Goal: Task Accomplishment & Management: Manage account settings

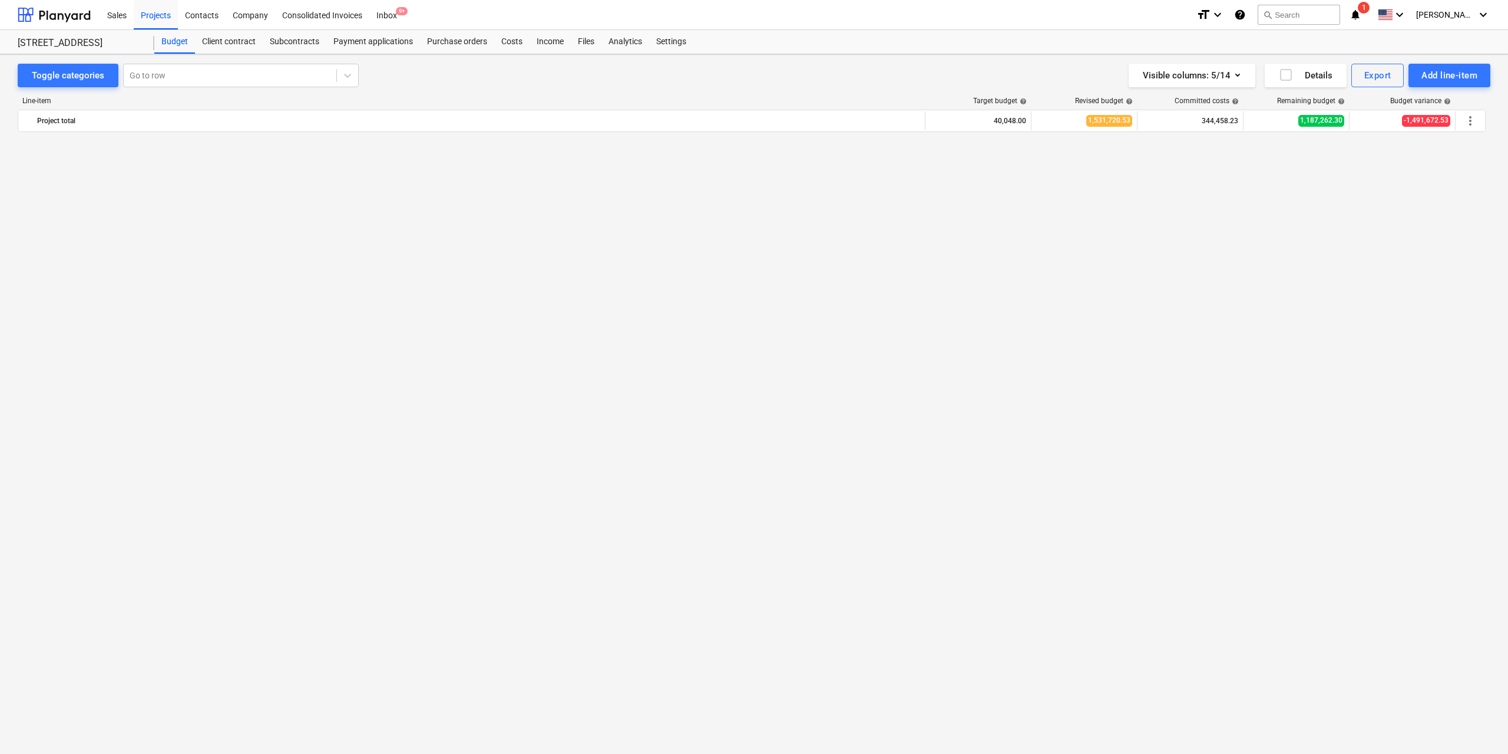
scroll to position [2938, 0]
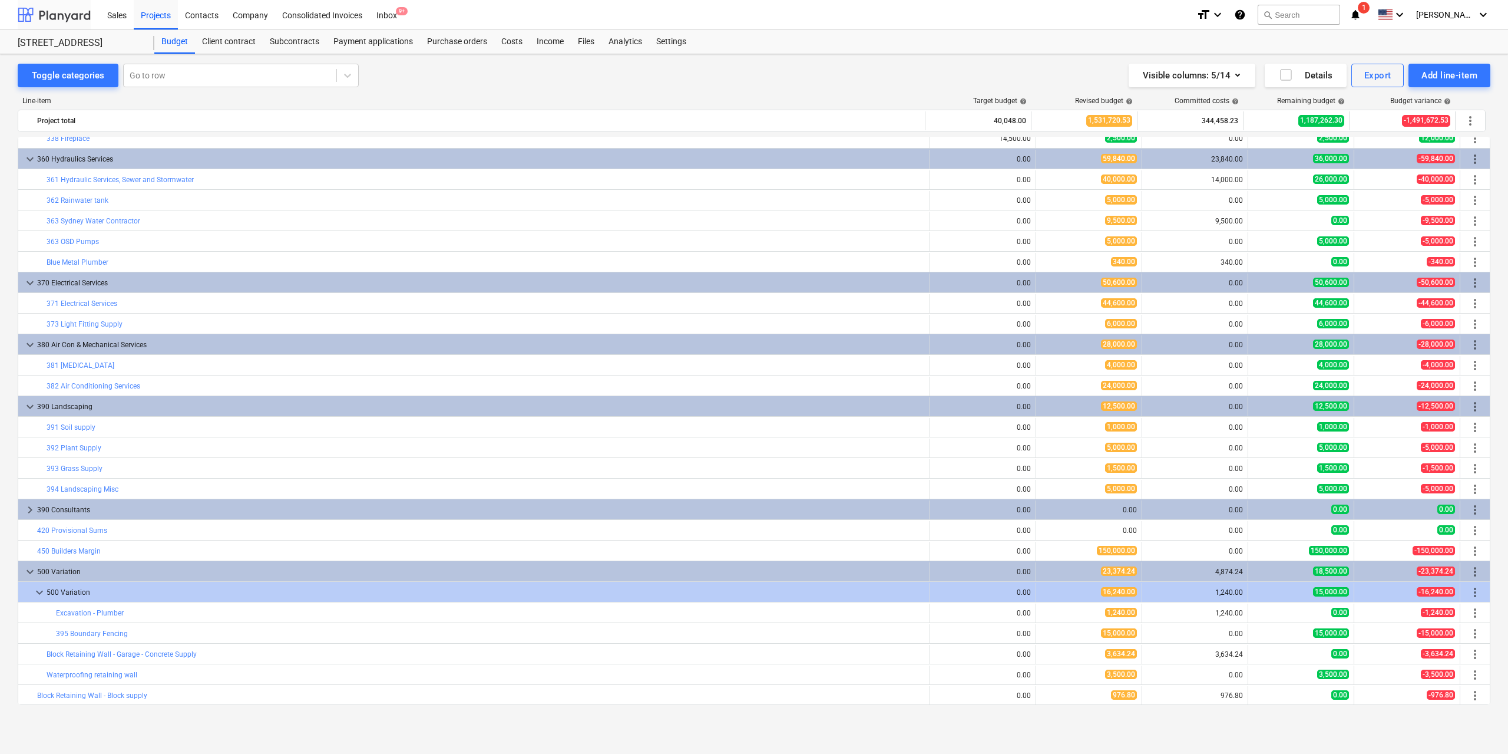
click at [73, 14] on div at bounding box center [54, 14] width 73 height 29
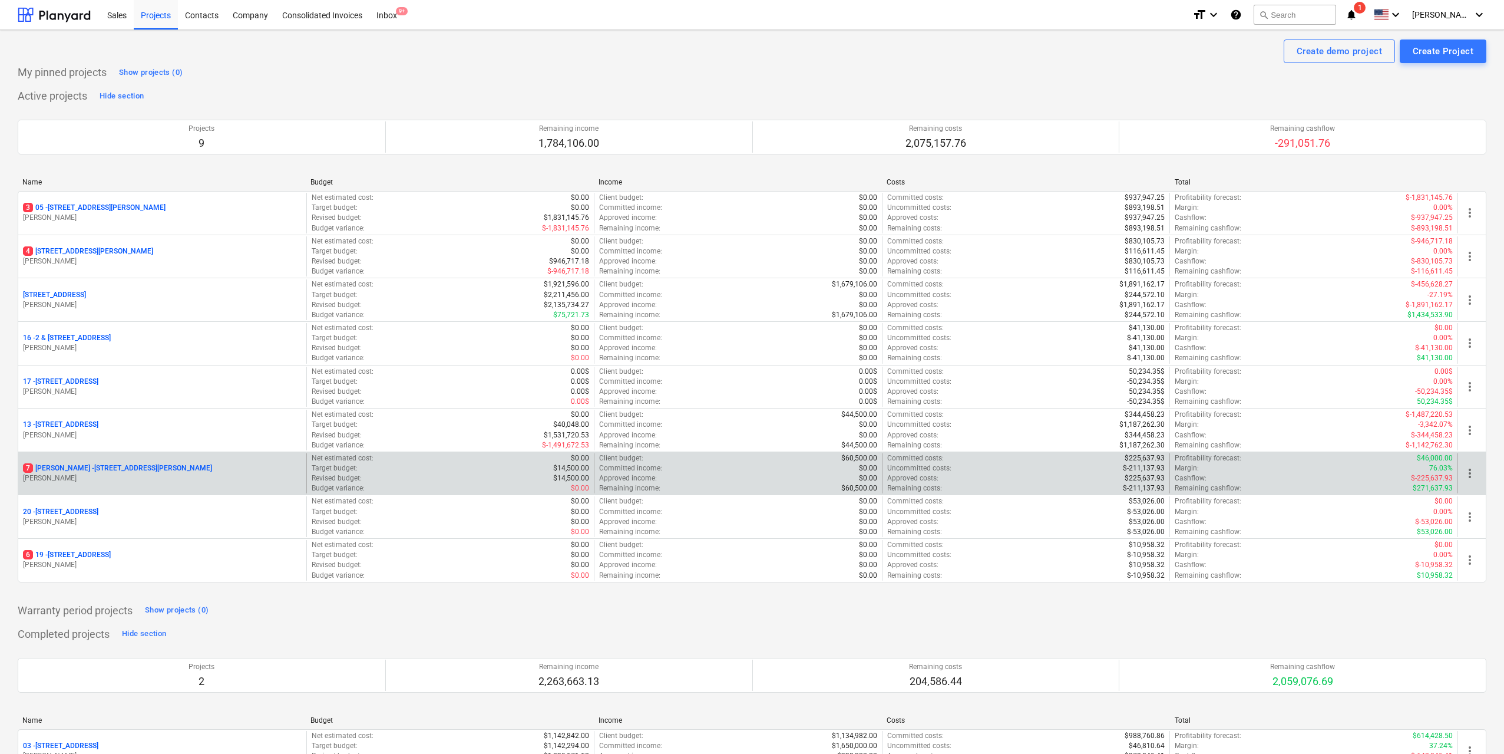
click at [153, 460] on div "[STREET_ADDRESS][PERSON_NAME][PERSON_NAME][PERSON_NAME]" at bounding box center [162, 473] width 288 height 41
click at [153, 467] on p "[STREET_ADDRESS][PERSON_NAME][PERSON_NAME]" at bounding box center [117, 468] width 189 height 10
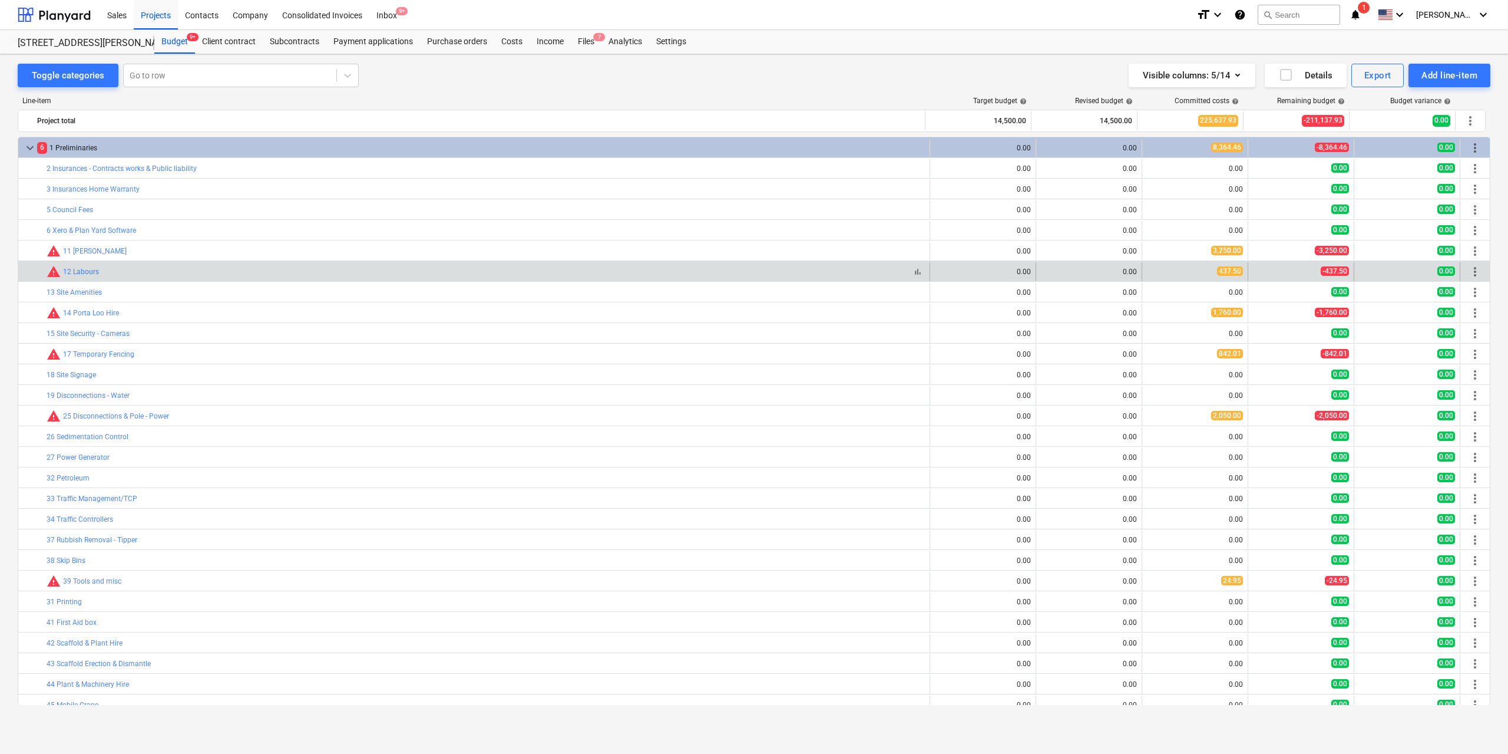
click at [600, 367] on div "bar_chart 18 Site Signage" at bounding box center [486, 374] width 878 height 19
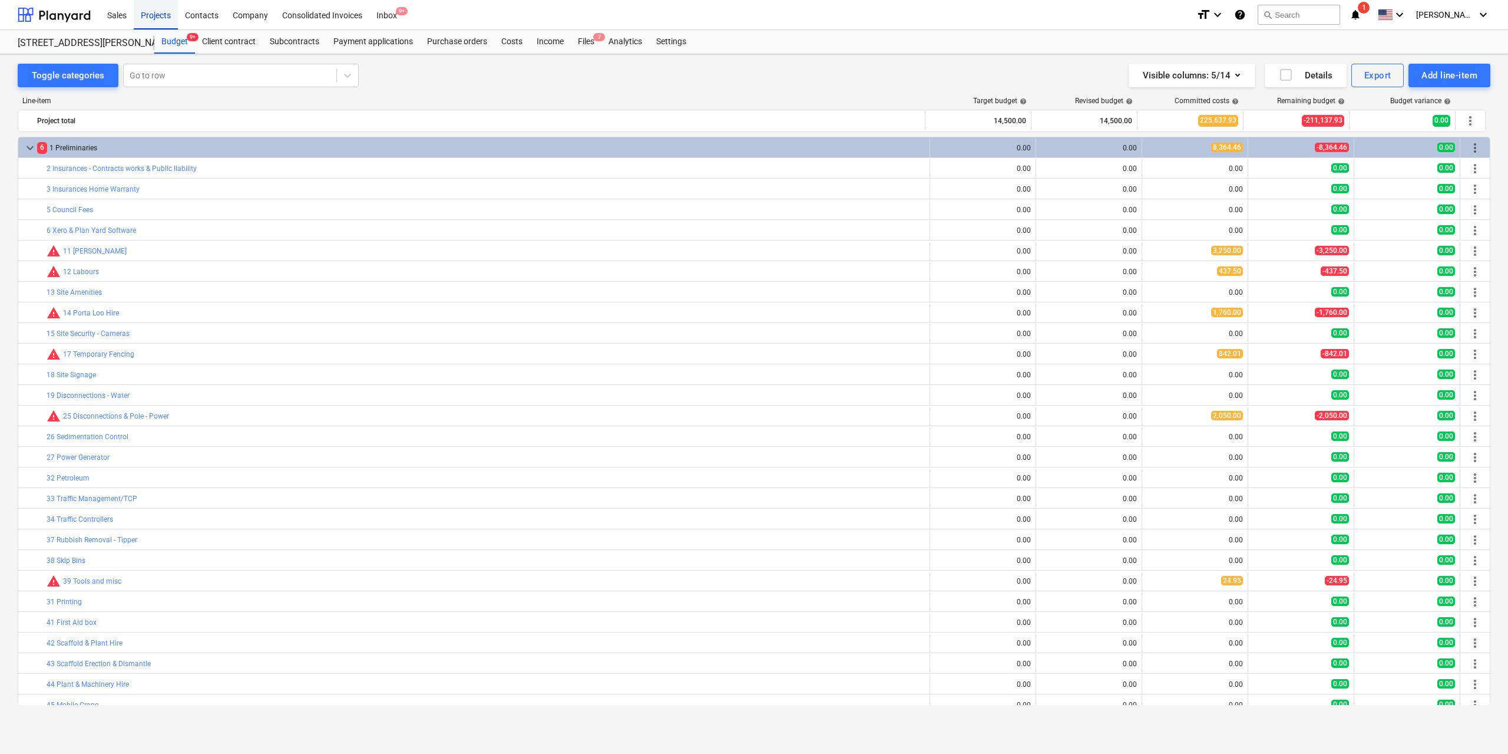
click at [150, 14] on div "Projects" at bounding box center [156, 14] width 44 height 30
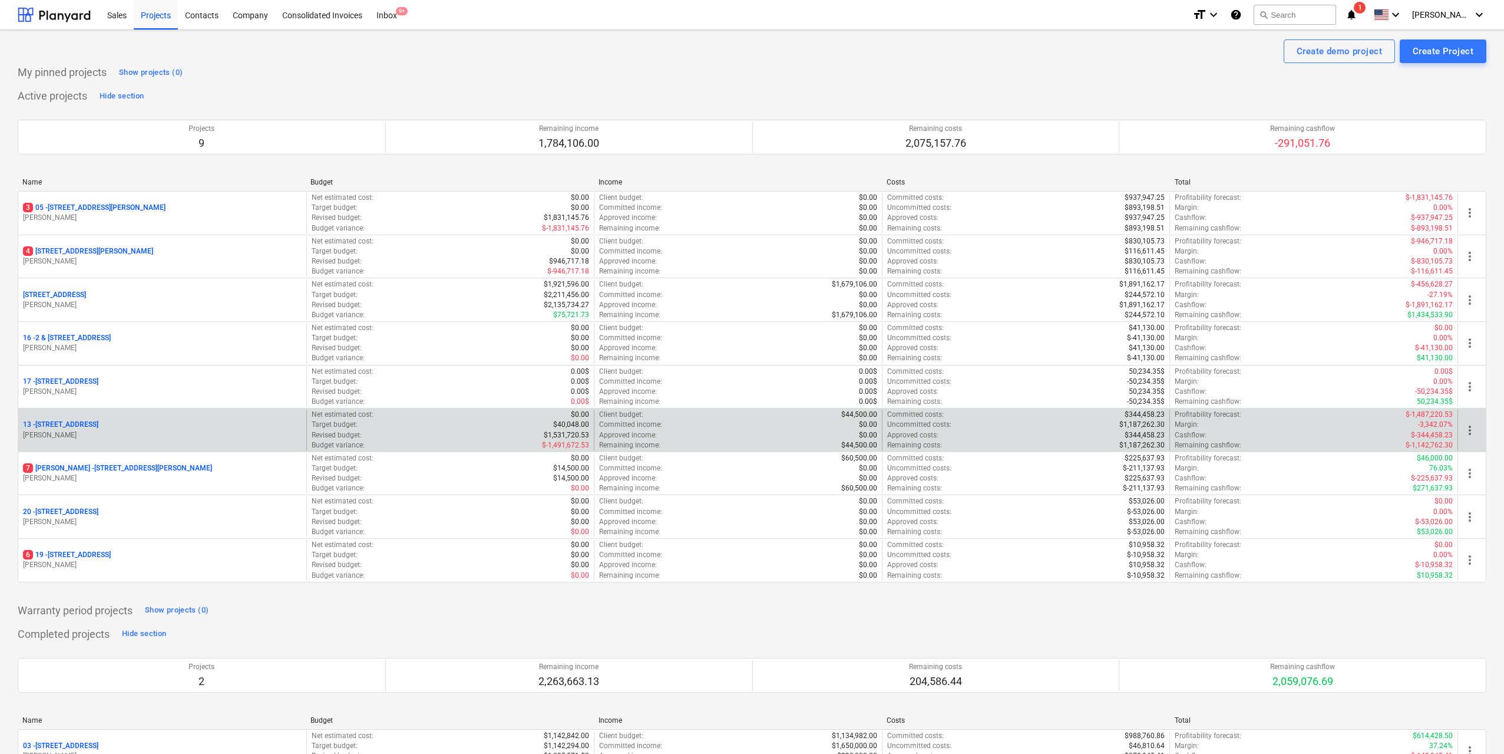
click at [98, 421] on p "[STREET_ADDRESS]" at bounding box center [60, 424] width 75 height 10
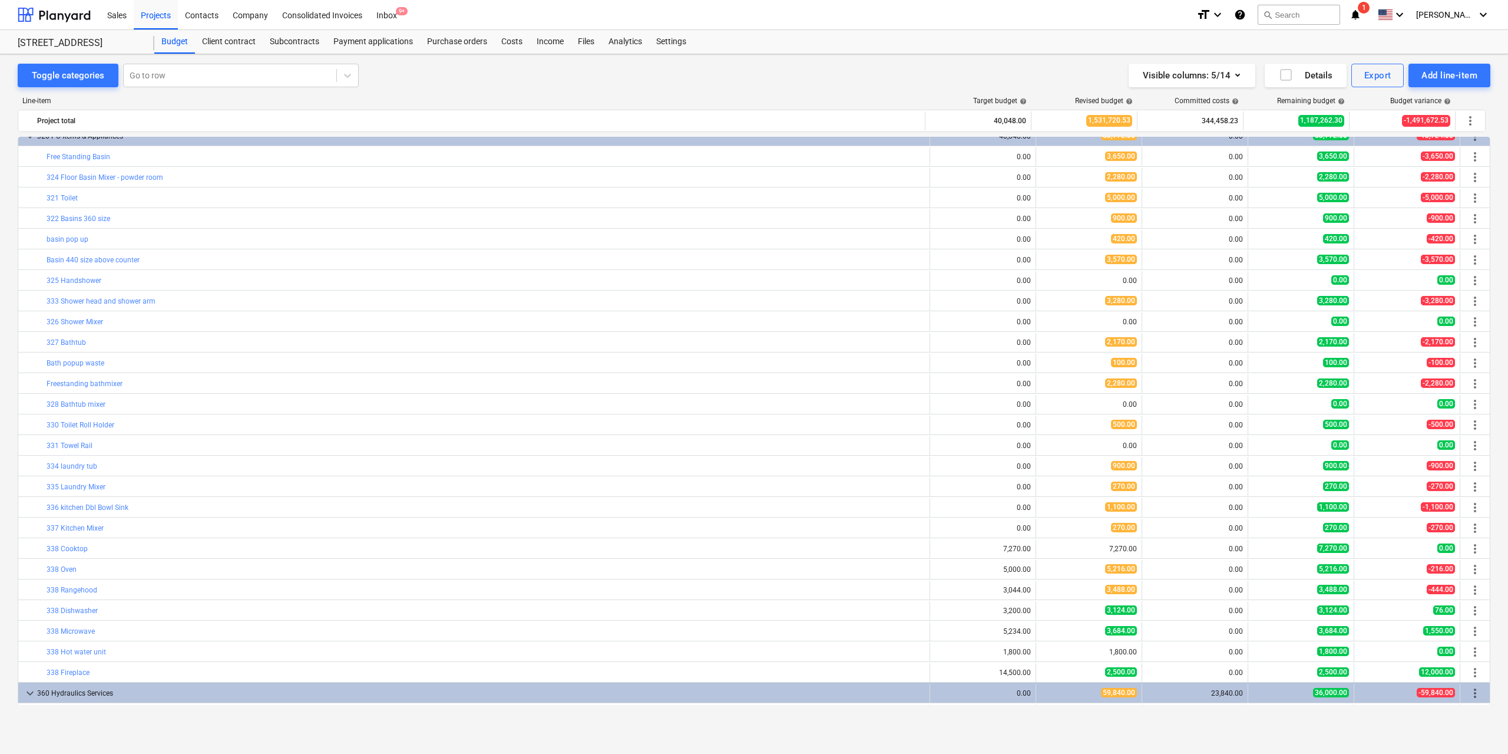
scroll to position [2466, 0]
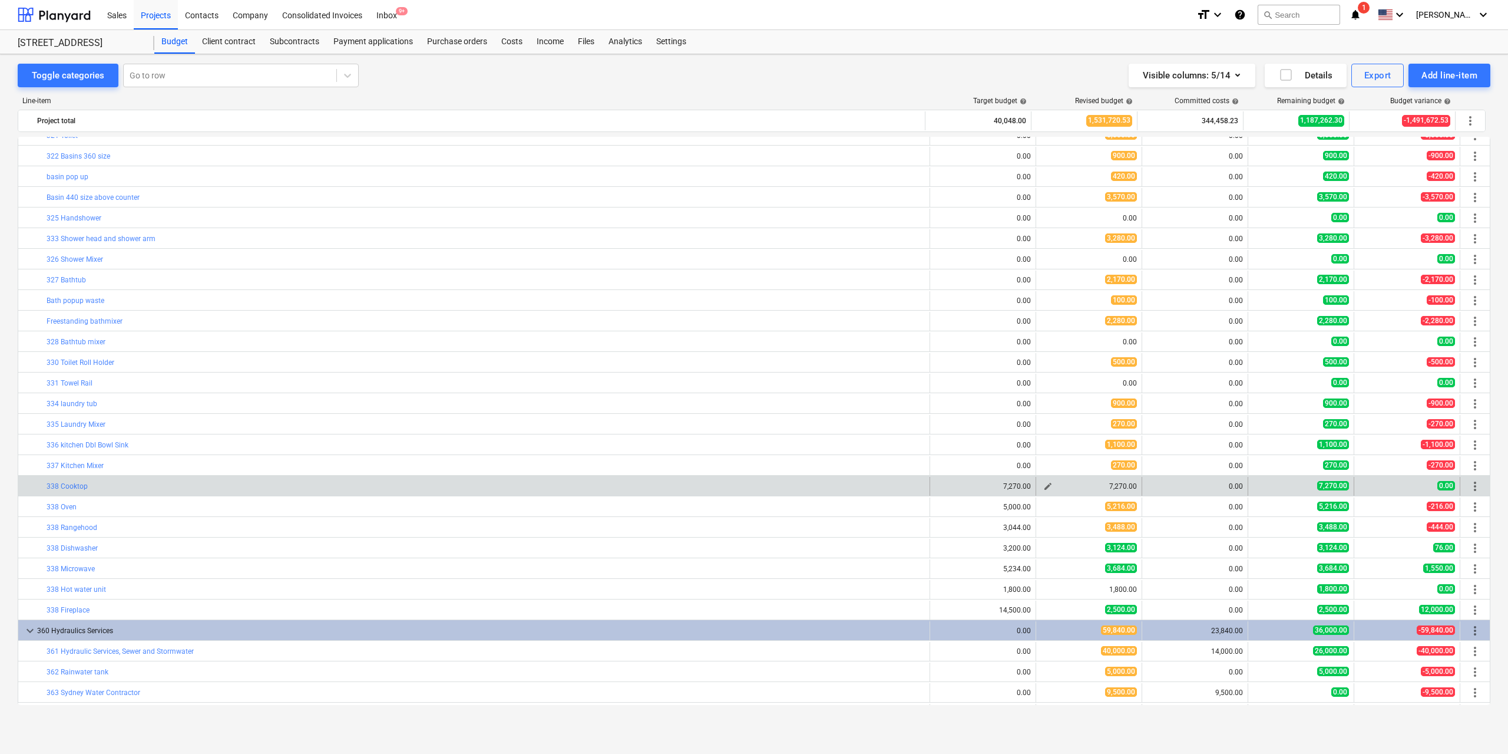
click at [1043, 483] on span "edit" at bounding box center [1047, 485] width 9 height 9
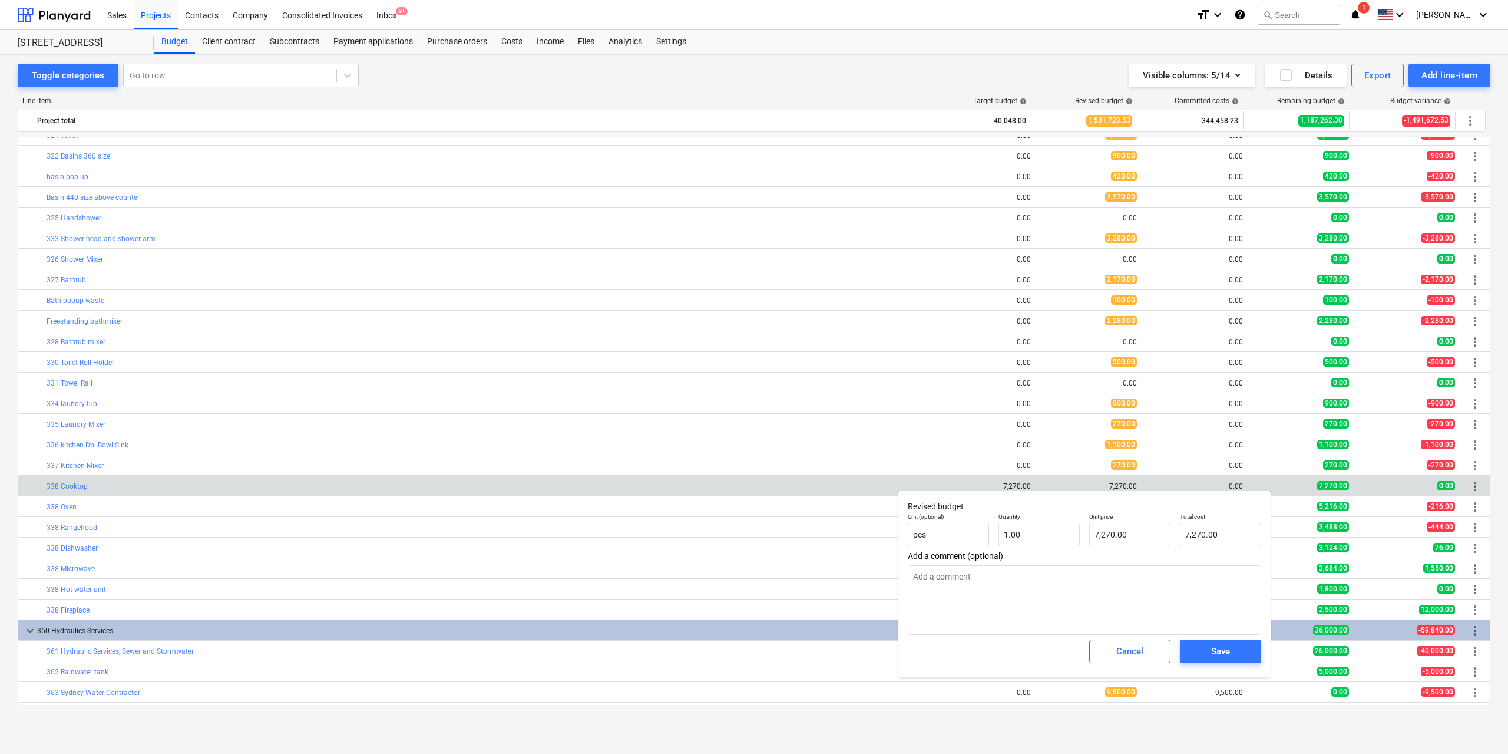
click at [0, 455] on div "Toggle categories Go to row Visible columns : 5/14 Details Export Add line-item…" at bounding box center [754, 391] width 1508 height 674
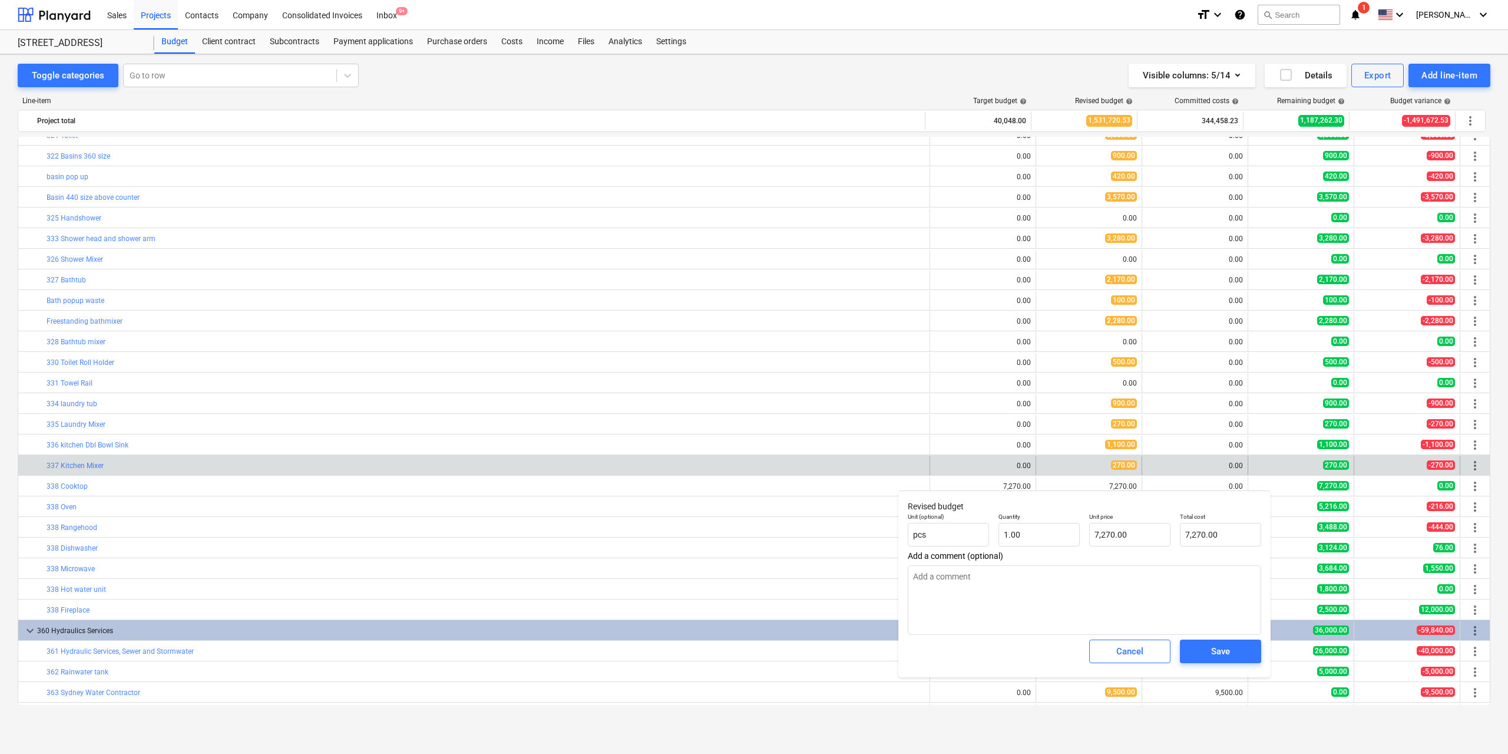
type textarea "x"
type input "1.00"
type input "7,270.00"
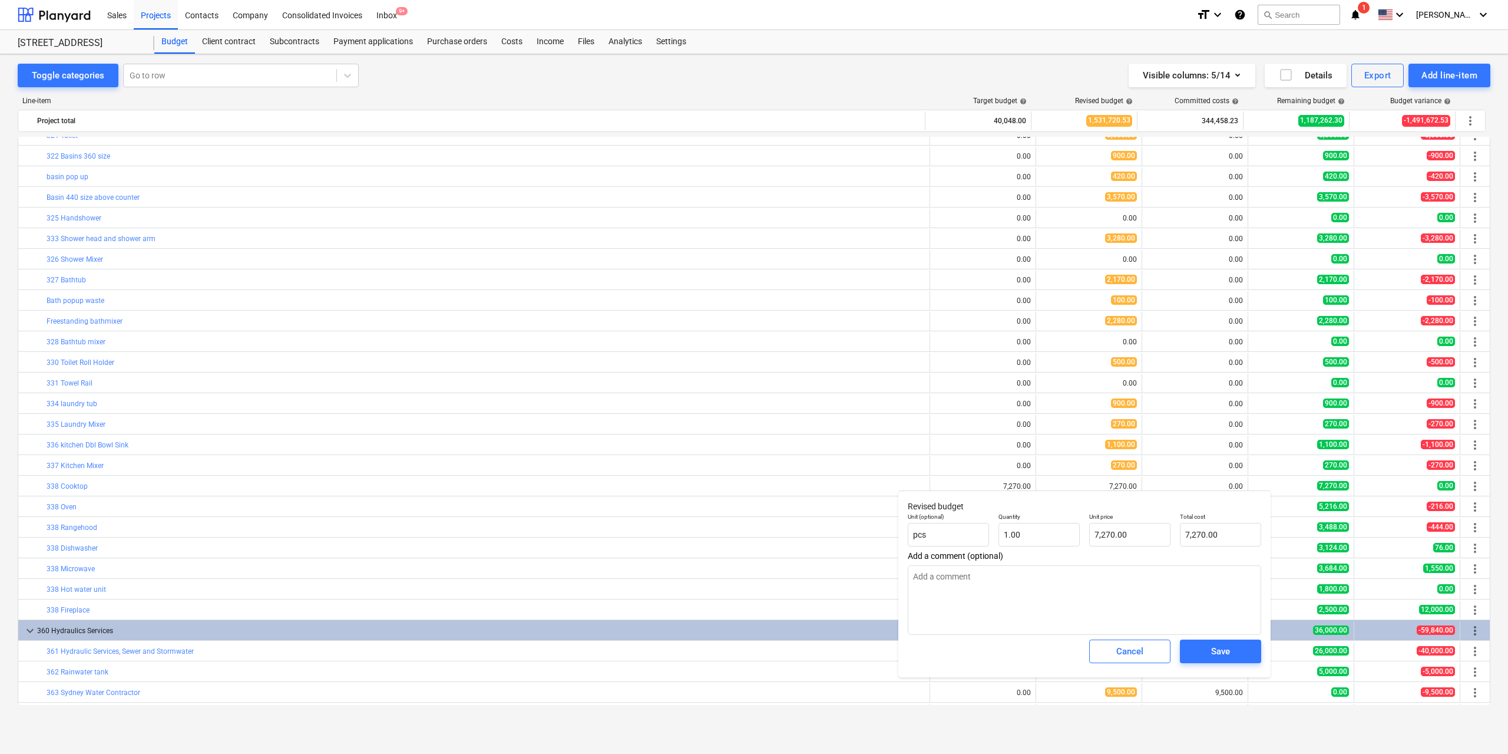
type textarea "x"
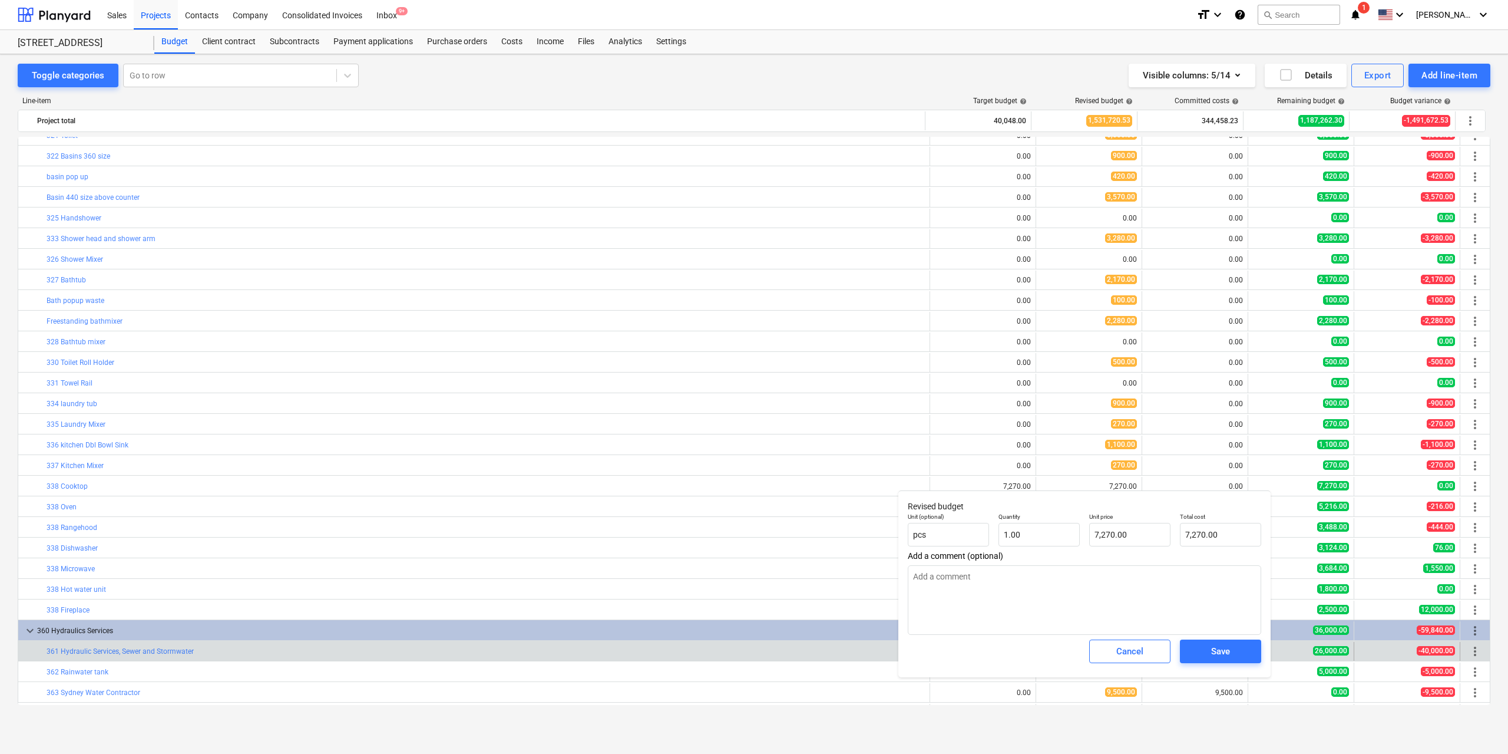
click at [1131, 657] on div "Cancel" at bounding box center [1129, 650] width 27 height 15
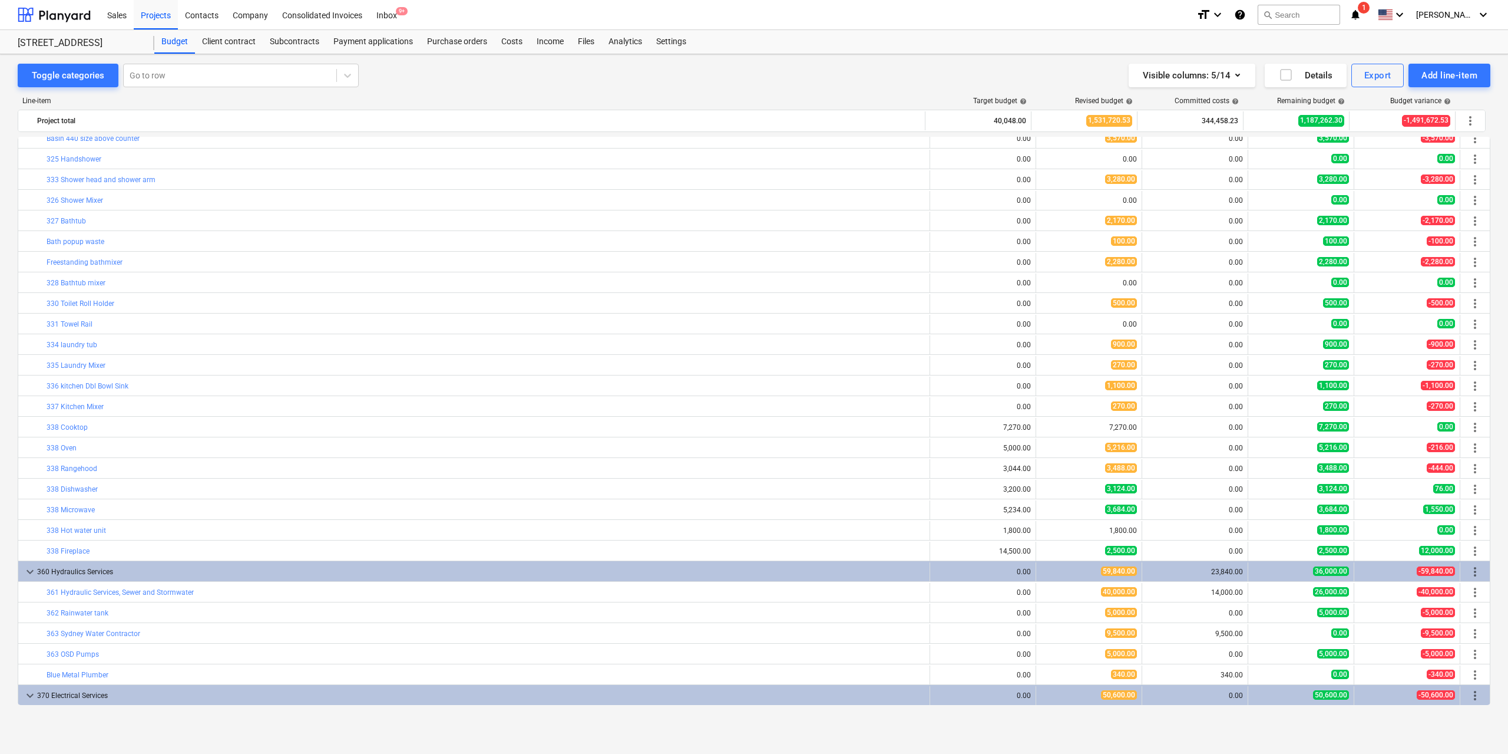
scroll to position [2407, 0]
